Goal: Check status: Check status

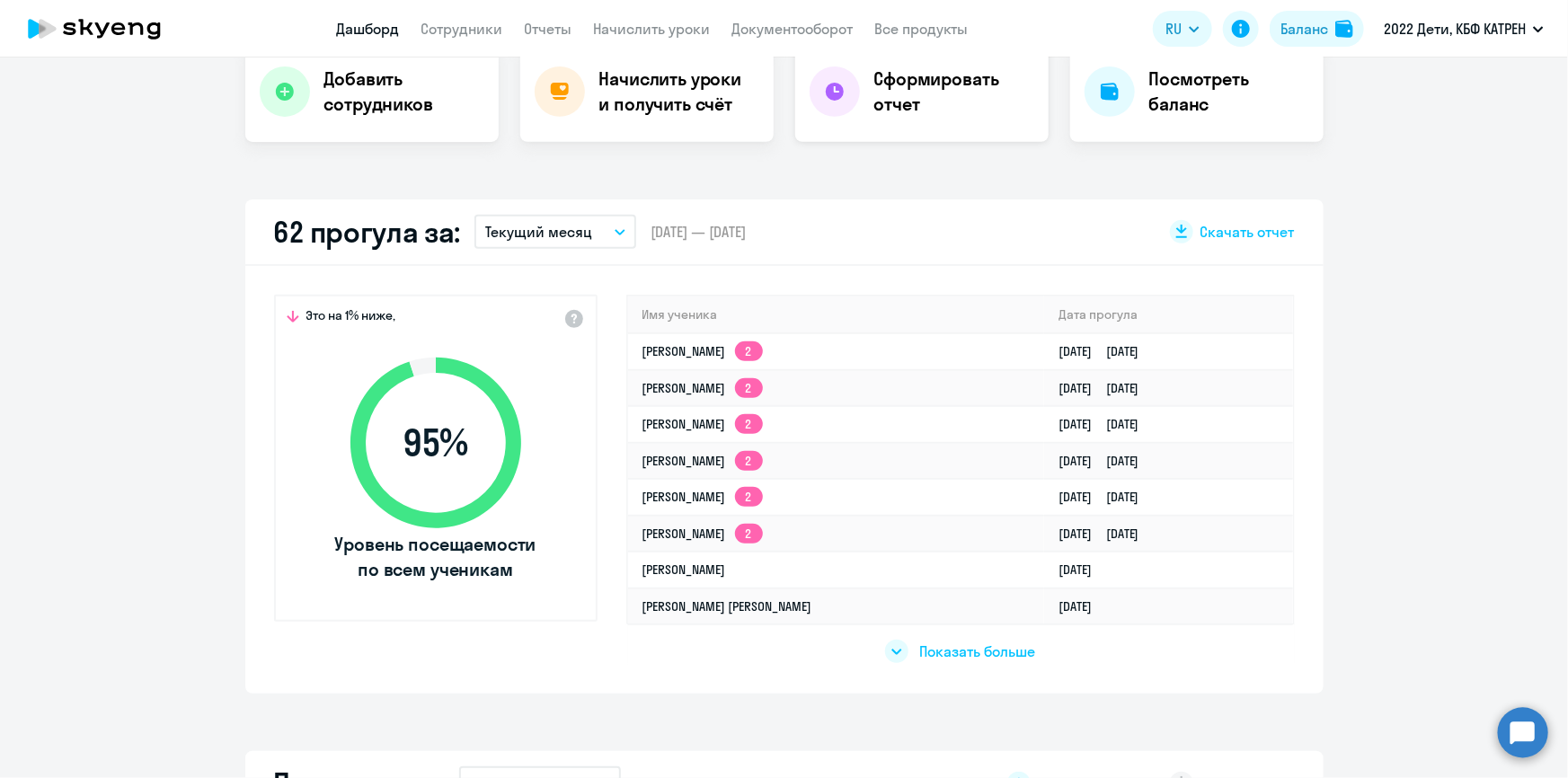
scroll to position [408, 0]
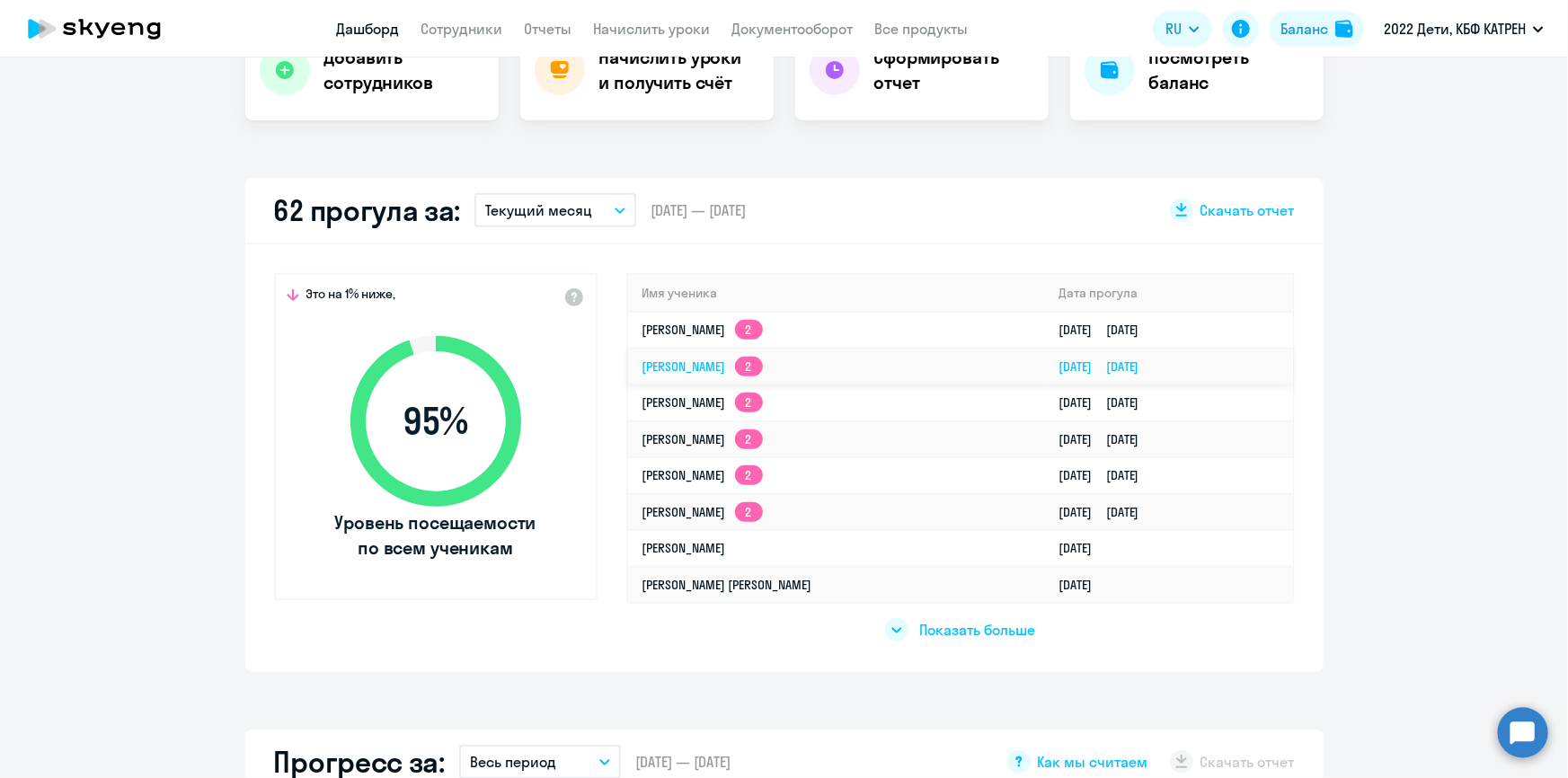
select select "30"
click at [1521, 732] on circle at bounding box center [1523, 732] width 51 height 51
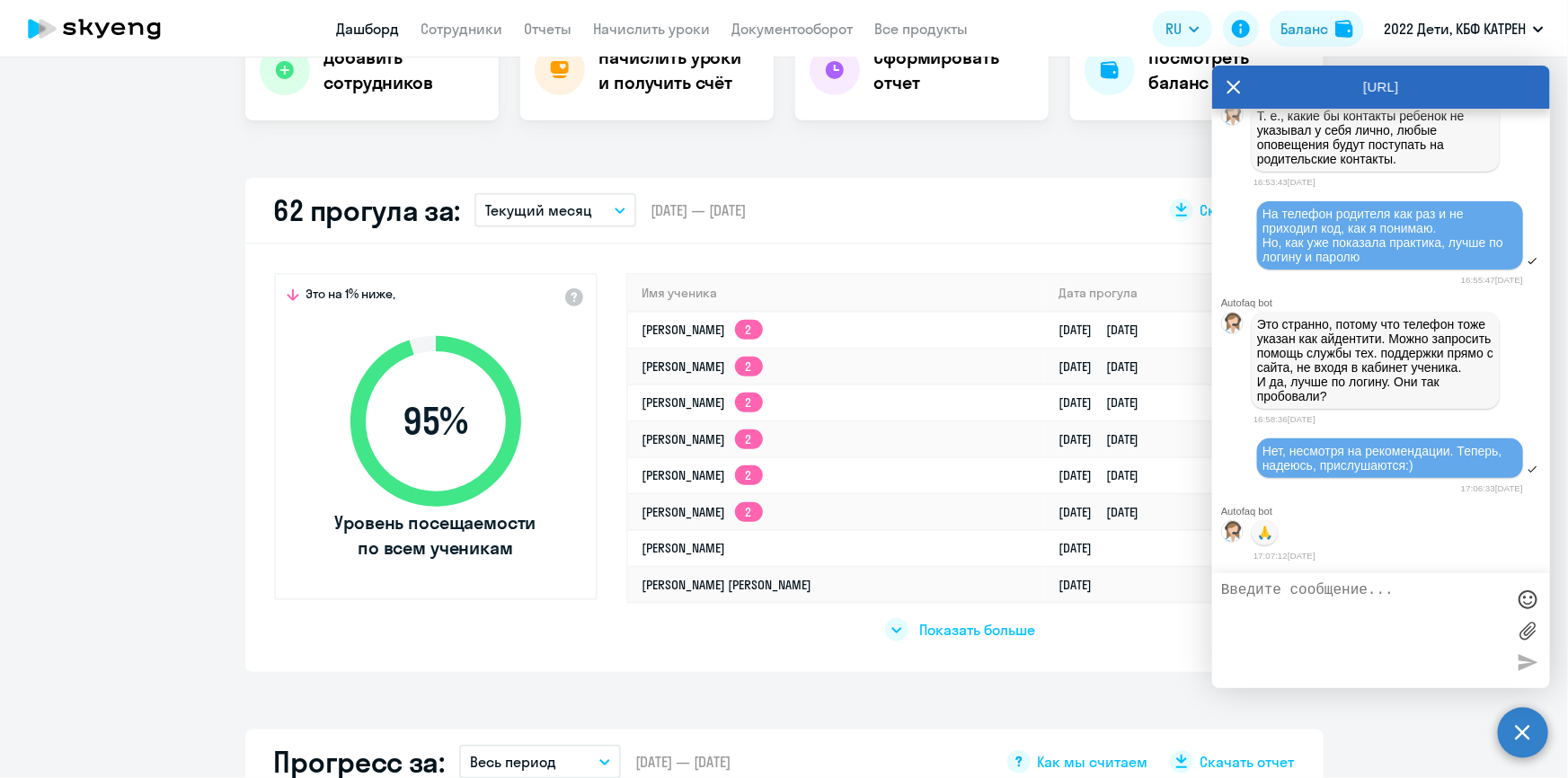
scroll to position [54275, 0]
click at [726, 332] on link "[PERSON_NAME] 2" at bounding box center [703, 330] width 120 height 17
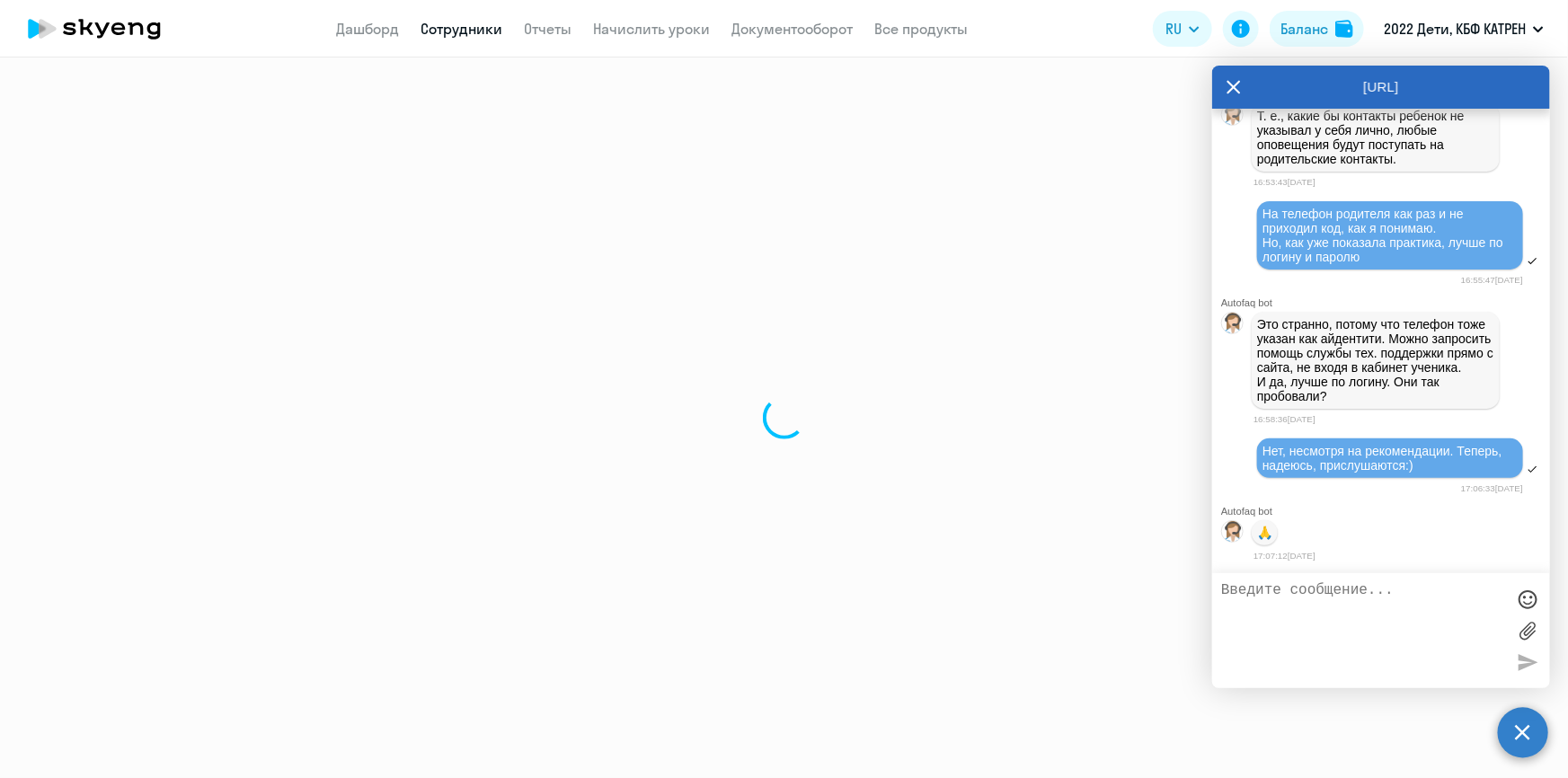
select select "english"
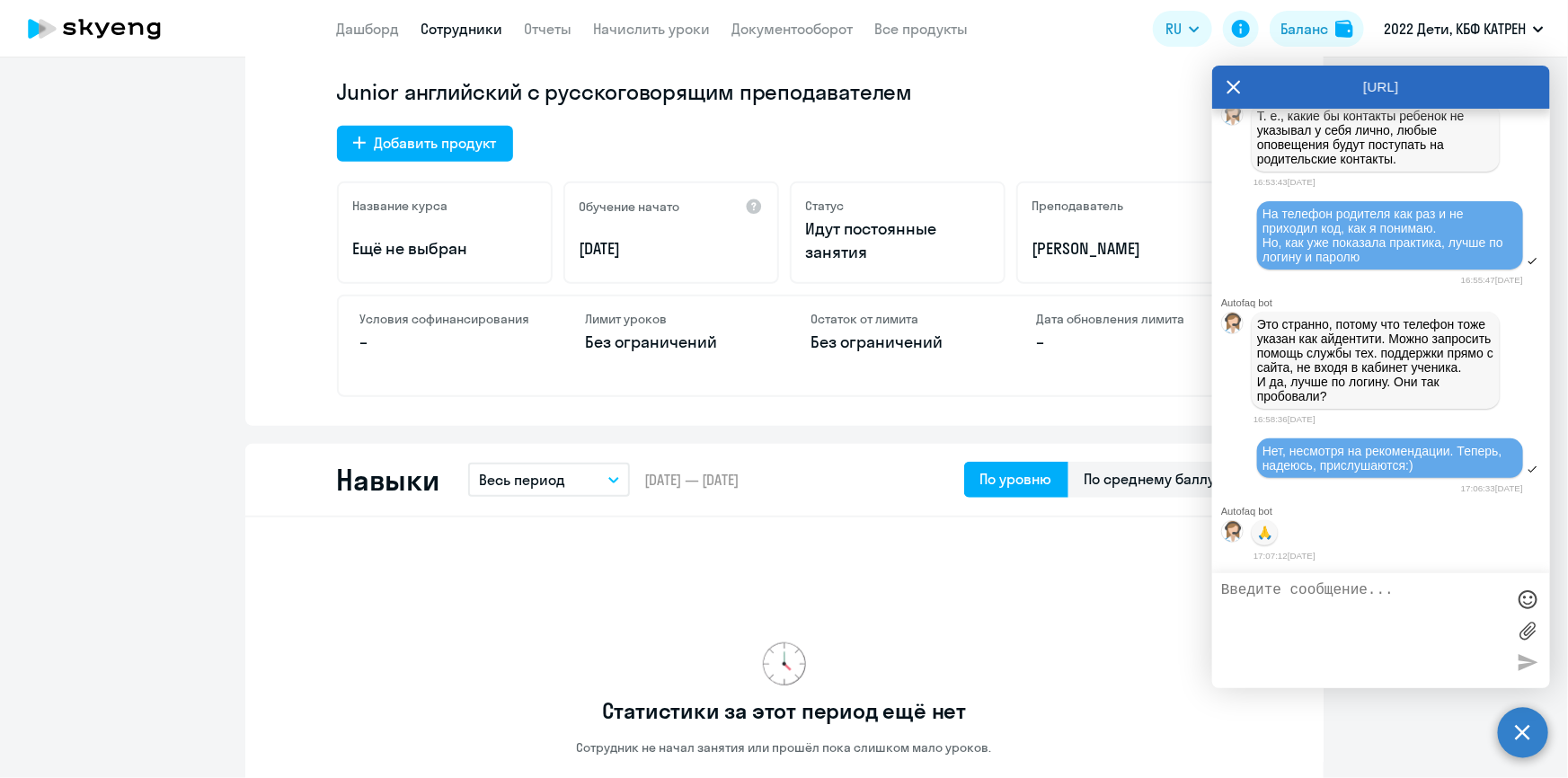
scroll to position [571, 0]
click at [1237, 78] on icon at bounding box center [1234, 86] width 15 height 43
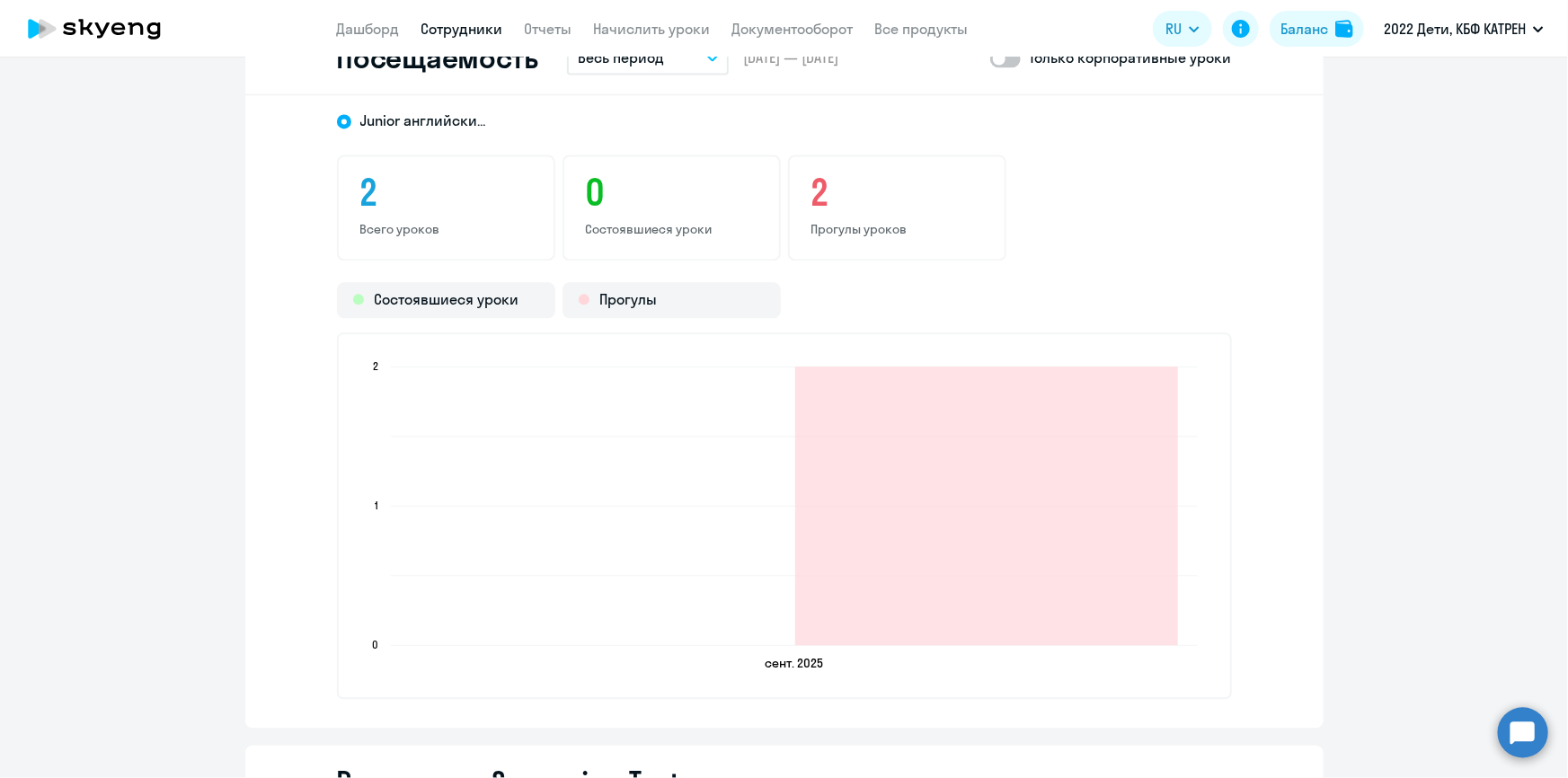
scroll to position [1960, 0]
